Goal: Entertainment & Leisure: Consume media (video, audio)

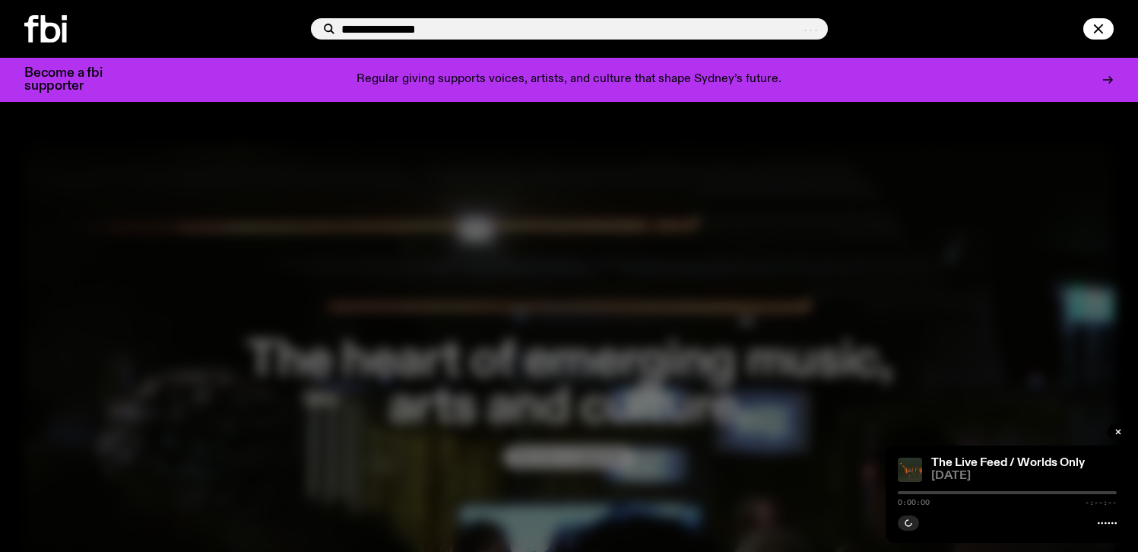
type input "**********"
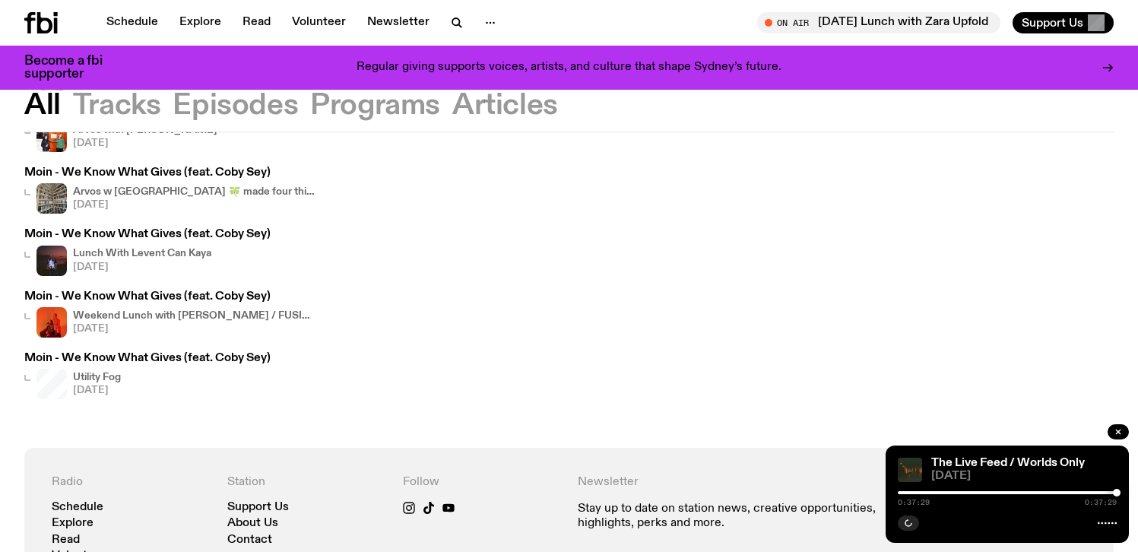
scroll to position [221, 0]
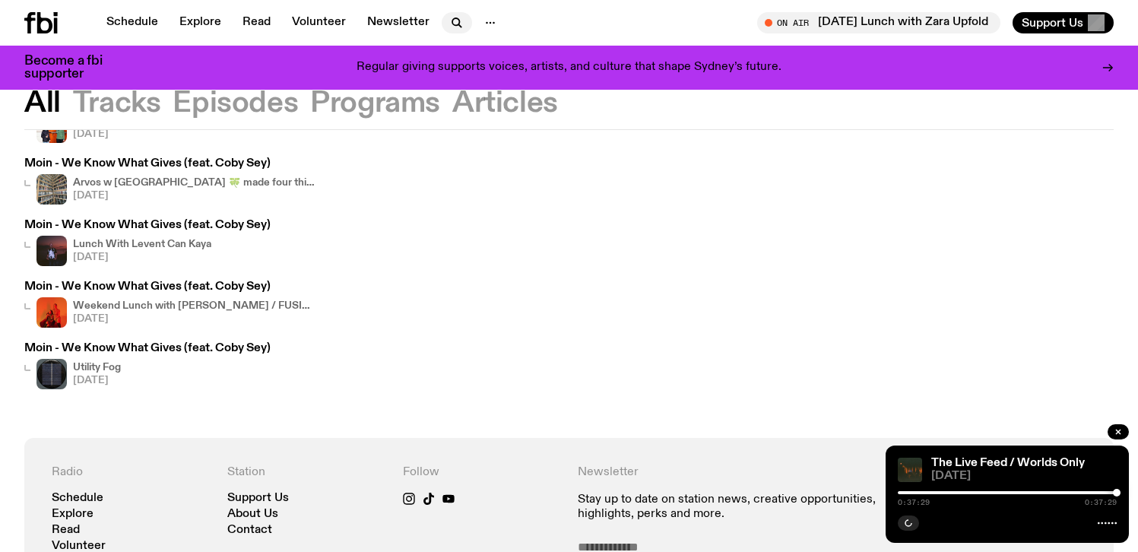
click at [448, 21] on icon "button" at bounding box center [457, 23] width 18 height 18
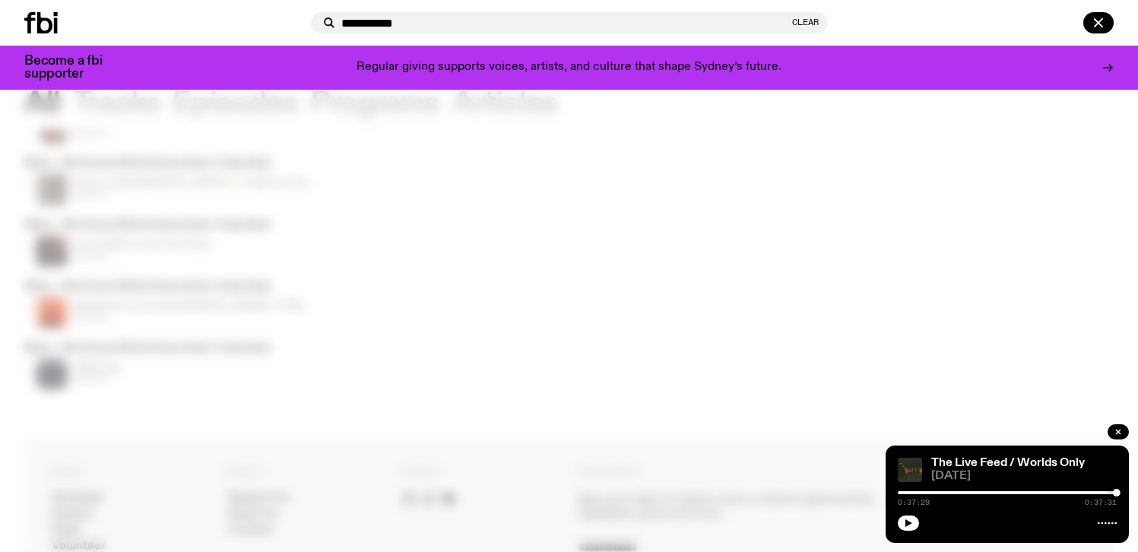
type input "**********"
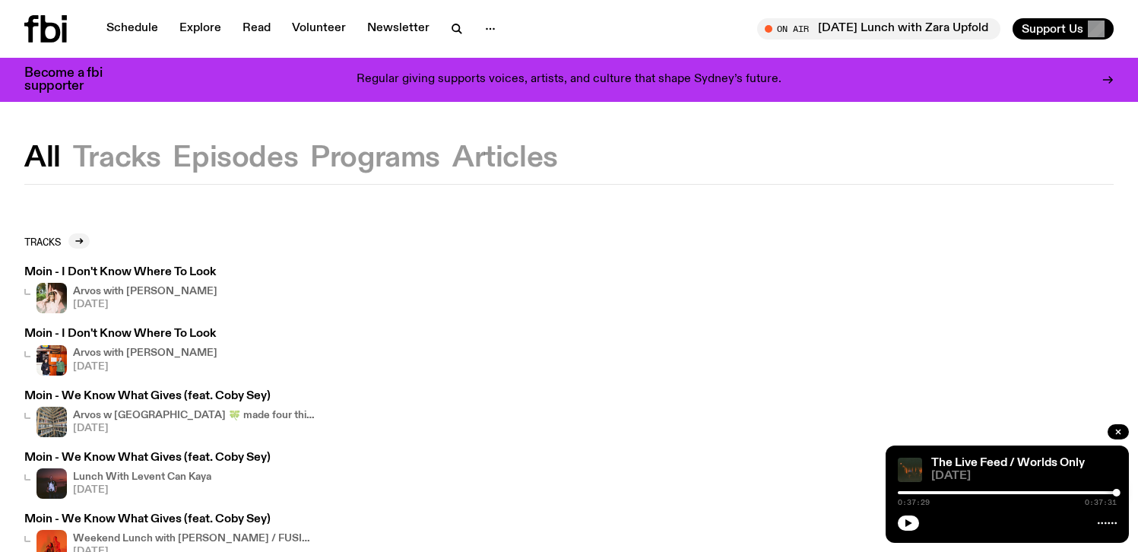
click at [49, 37] on icon at bounding box center [45, 28] width 43 height 27
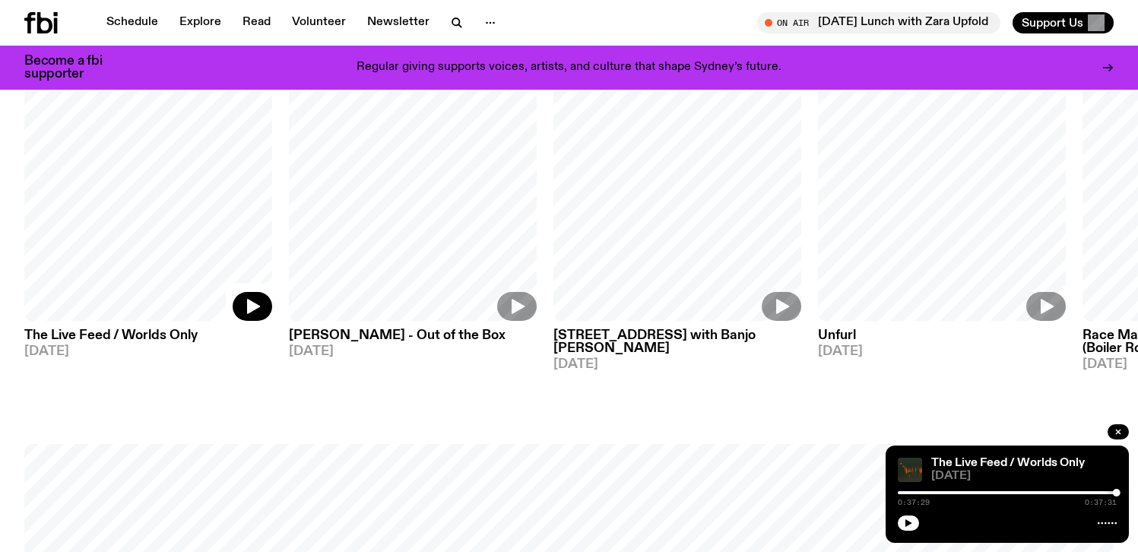
scroll to position [990, 0]
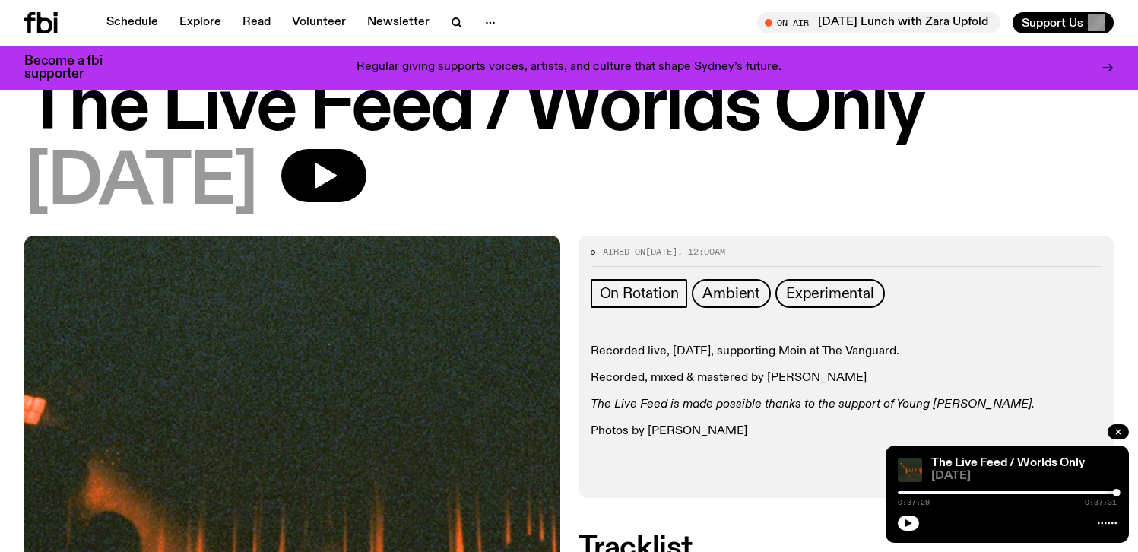
scroll to position [55, 0]
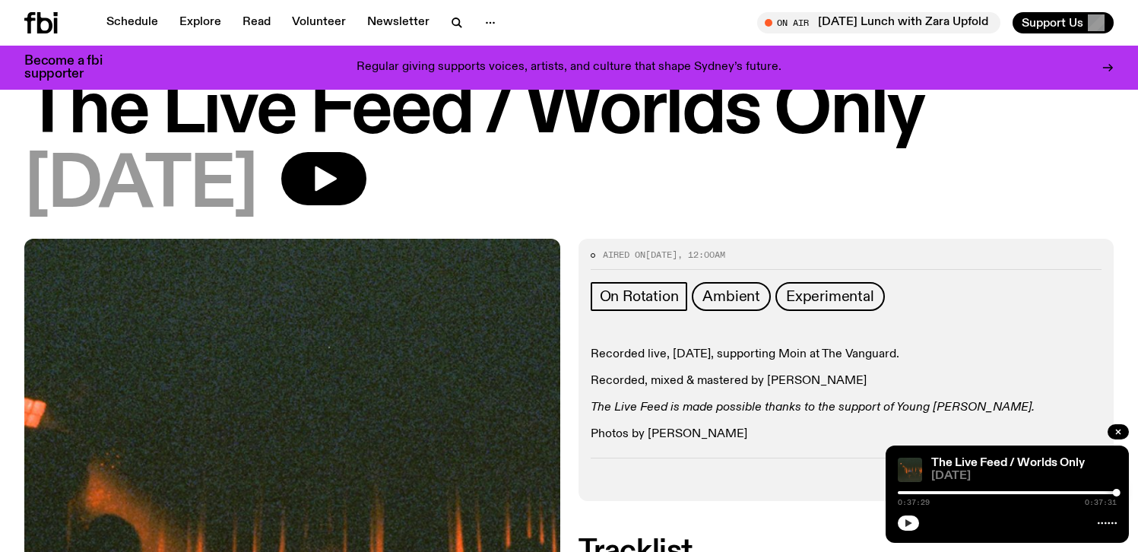
click at [911, 523] on icon "button" at bounding box center [909, 523] width 7 height 8
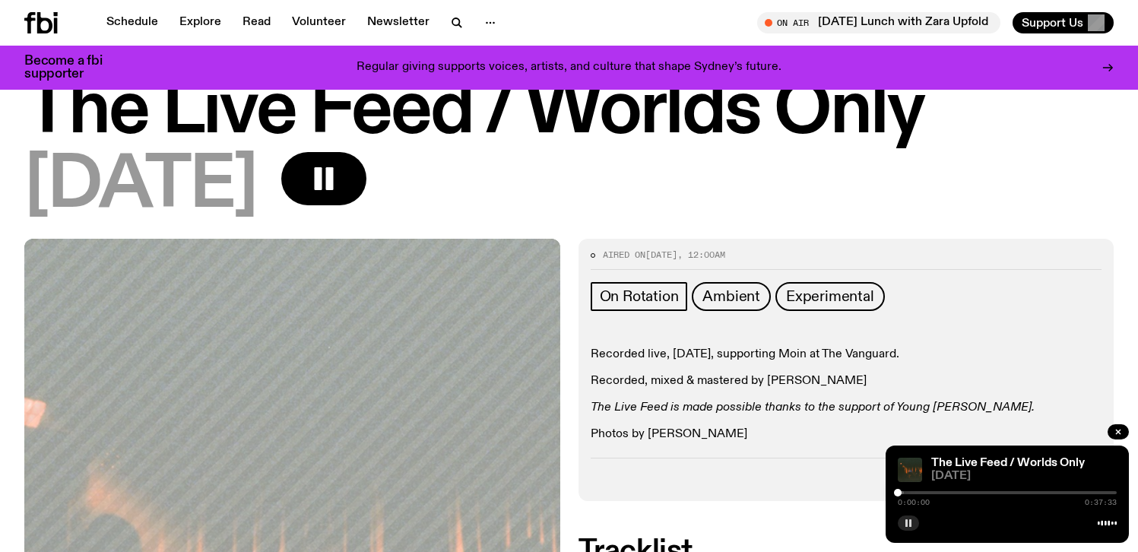
drag, startPoint x: 1114, startPoint y: 490, endPoint x: 897, endPoint y: 494, distance: 217.5
click at [897, 494] on div at bounding box center [898, 493] width 8 height 8
drag, startPoint x: 899, startPoint y: 494, endPoint x: 909, endPoint y: 493, distance: 10.7
click at [909, 493] on div at bounding box center [910, 493] width 8 height 8
click at [910, 494] on div at bounding box center [910, 493] width 8 height 8
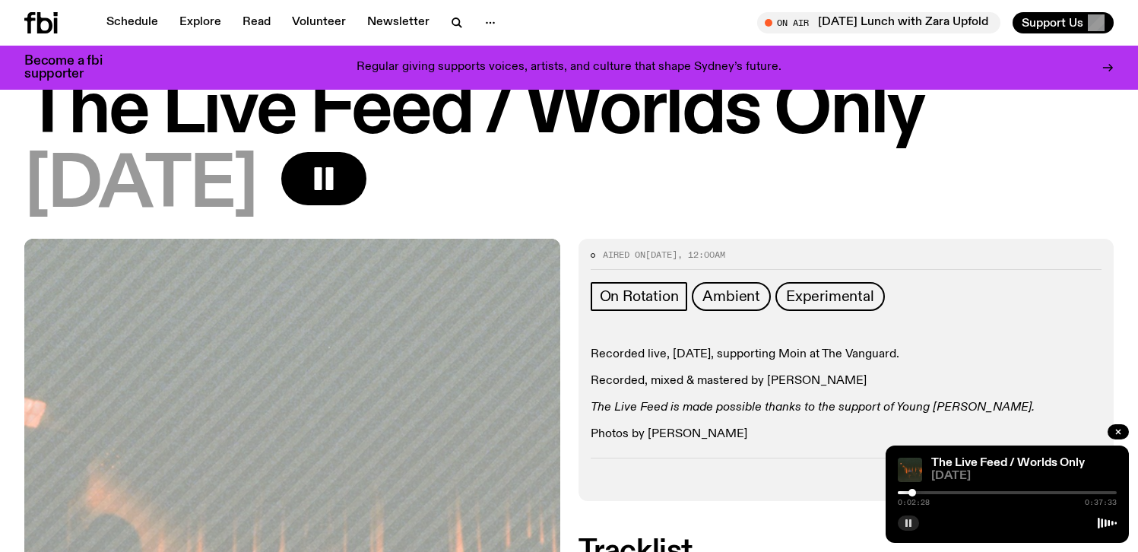
click at [913, 493] on div at bounding box center [913, 493] width 8 height 8
click at [919, 494] on div at bounding box center [1007, 492] width 219 height 3
click at [925, 493] on div at bounding box center [1007, 492] width 219 height 3
click at [912, 525] on icon "button" at bounding box center [908, 523] width 9 height 9
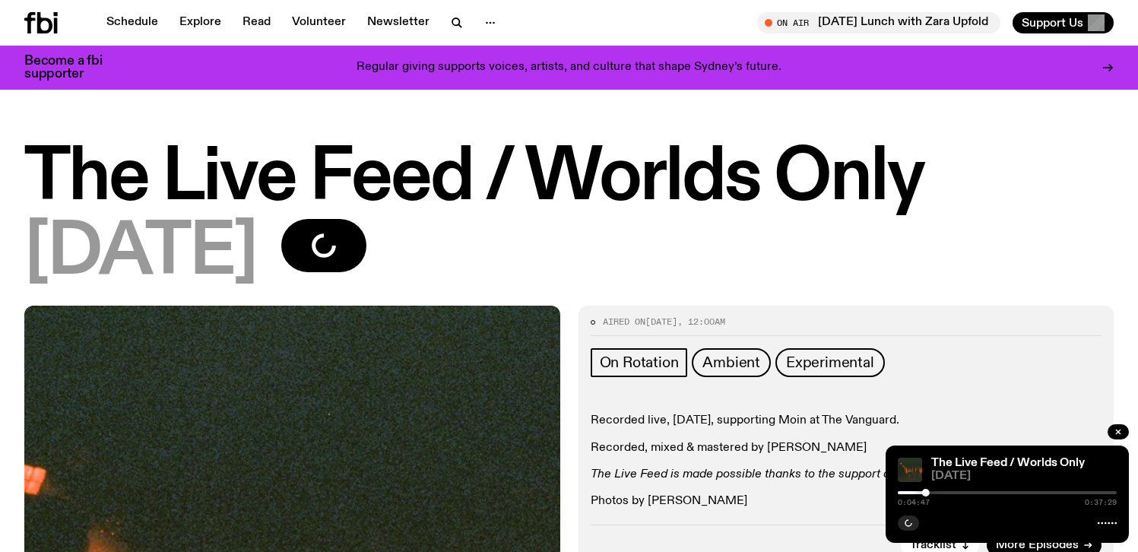
scroll to position [55, 0]
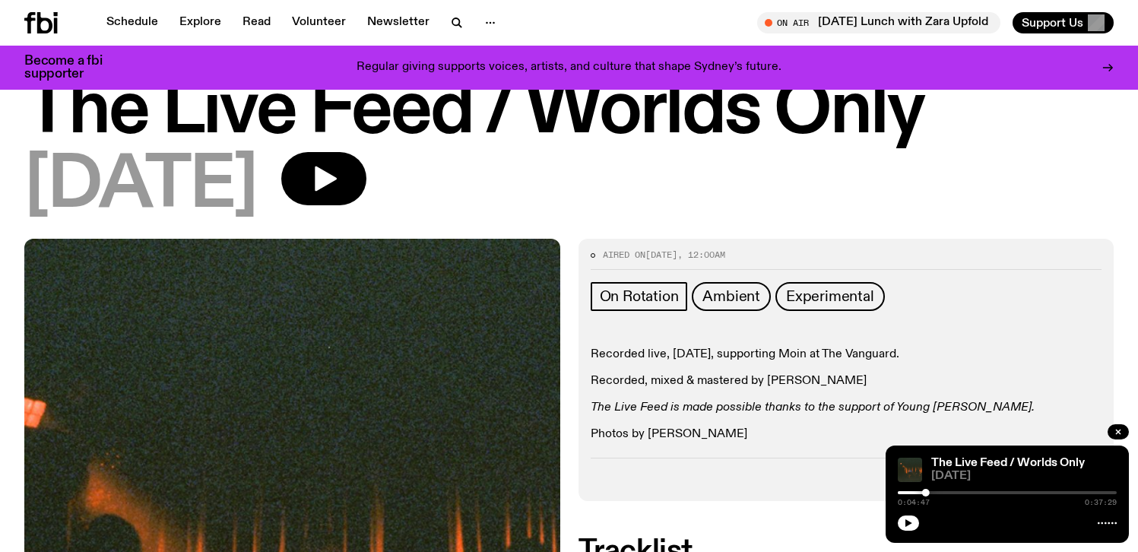
click at [938, 492] on div at bounding box center [1007, 492] width 219 height 3
